Goal: Task Accomplishment & Management: Manage account settings

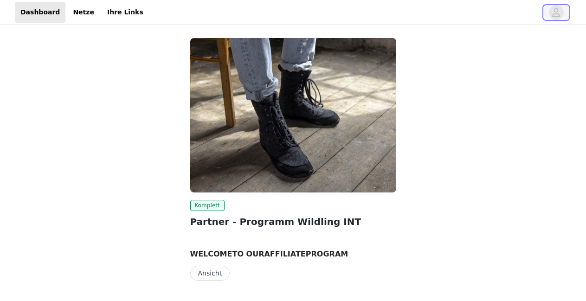
click at [557, 15] on icon "avatar" at bounding box center [555, 12] width 9 height 15
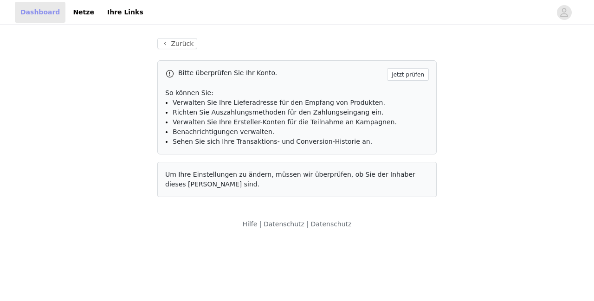
click at [37, 13] on link "Dashboard" at bounding box center [40, 12] width 51 height 21
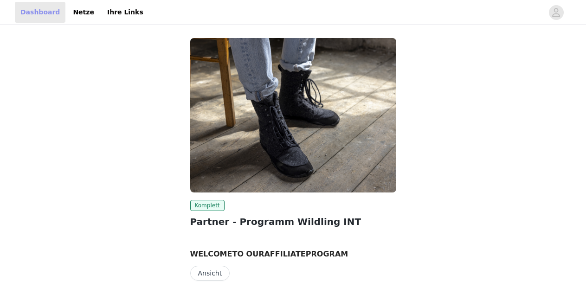
scroll to position [26, 0]
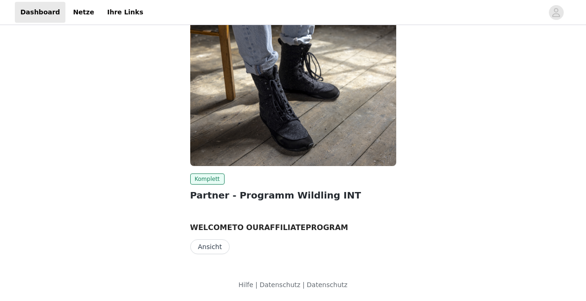
click at [214, 252] on button "Ansicht" at bounding box center [210, 246] width 40 height 15
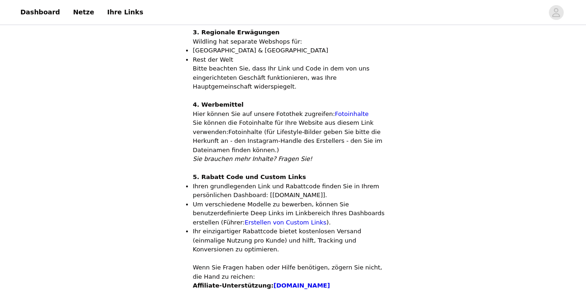
scroll to position [548, 0]
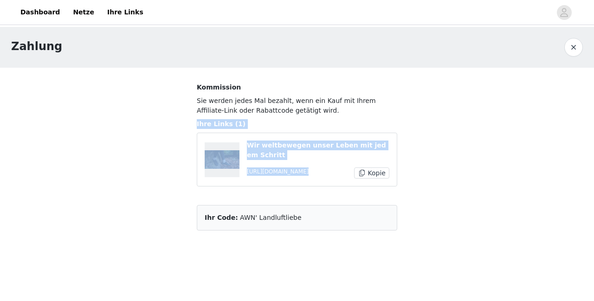
drag, startPoint x: 593, startPoint y: 107, endPoint x: 579, endPoint y: 186, distance: 80.1
click at [579, 186] on div "Zahlung Kommission Sie werden jedes Mal bezahlt, wenn ein Kauf mit Ihrem Affili…" at bounding box center [297, 134] width 594 height 215
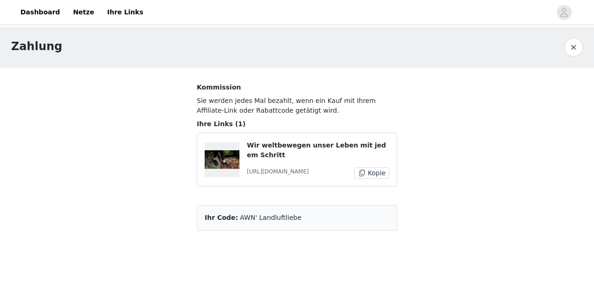
click at [529, 211] on div "Zahlung Kommission Sie werden jedes Mal bezahlt, wenn ein Kauf mit Ihrem Affili…" at bounding box center [297, 134] width 594 height 215
click at [105, 15] on link "Ihre Links" at bounding box center [125, 12] width 47 height 21
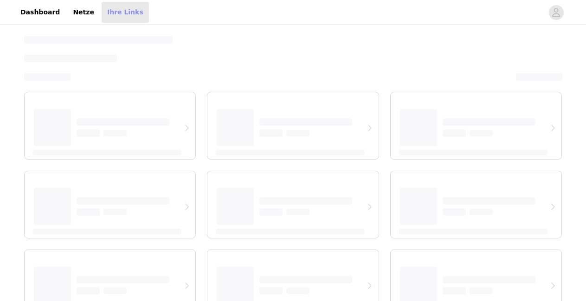
select select "12"
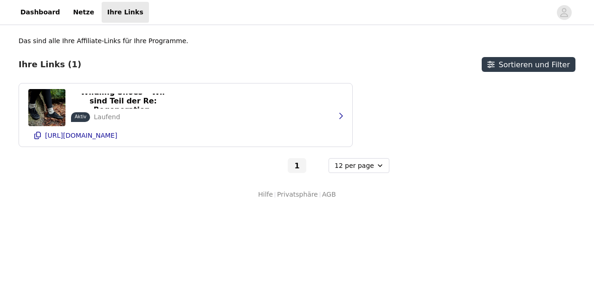
click at [295, 61] on div at bounding box center [281, 64] width 396 height 15
click at [39, 11] on link "Dashboard" at bounding box center [40, 12] width 51 height 21
